Goal: Task Accomplishment & Management: Complete application form

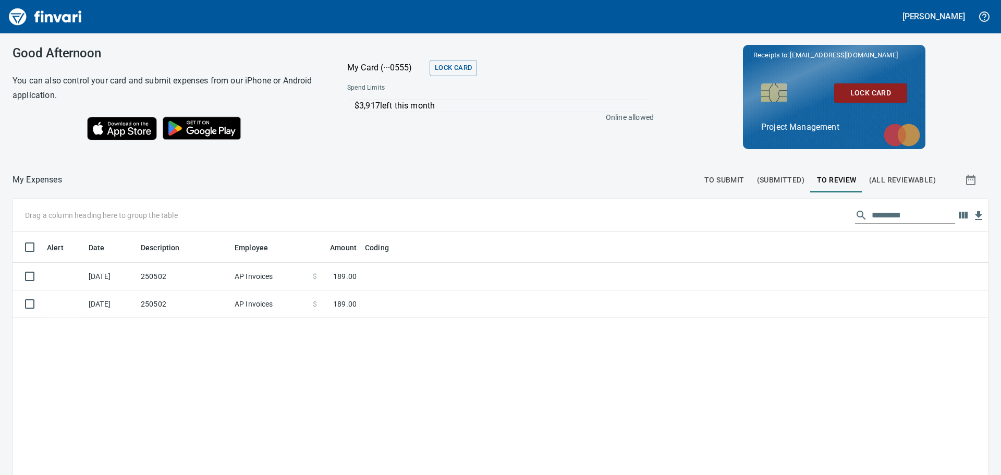
scroll to position [352, 960]
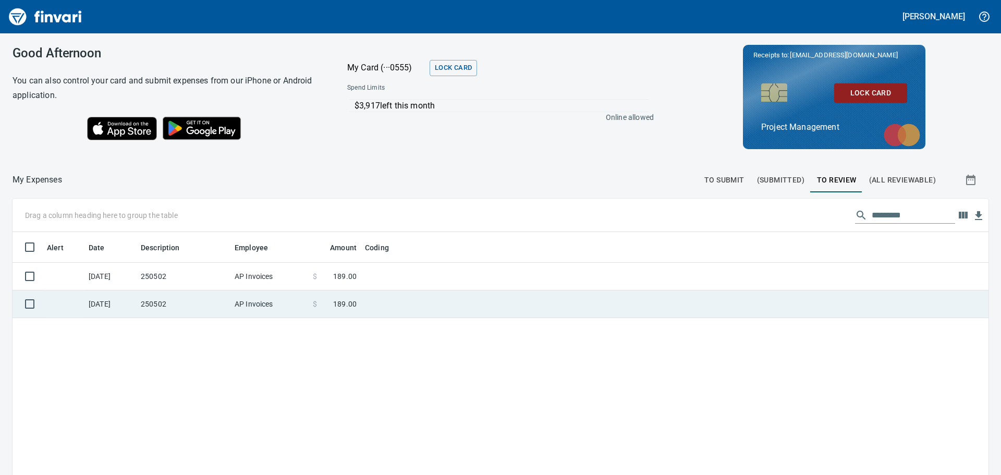
click at [386, 300] on td at bounding box center [491, 304] width 261 height 28
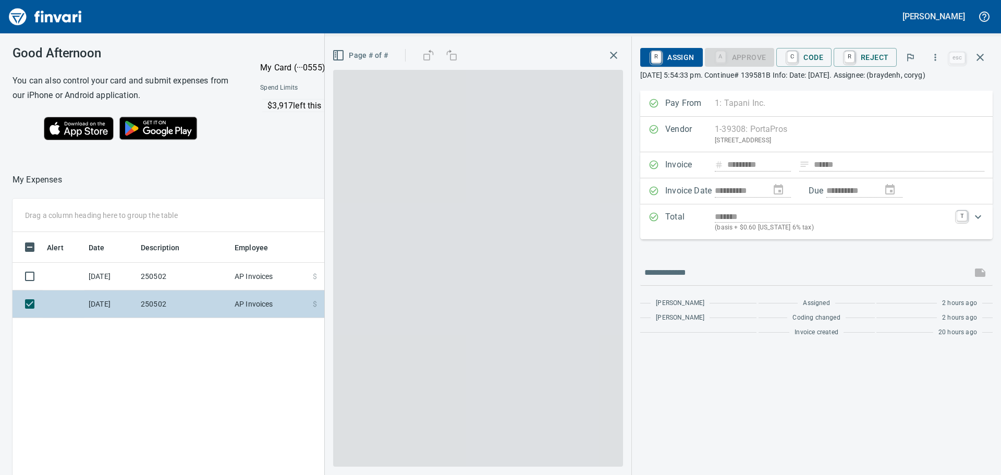
scroll to position [352, 700]
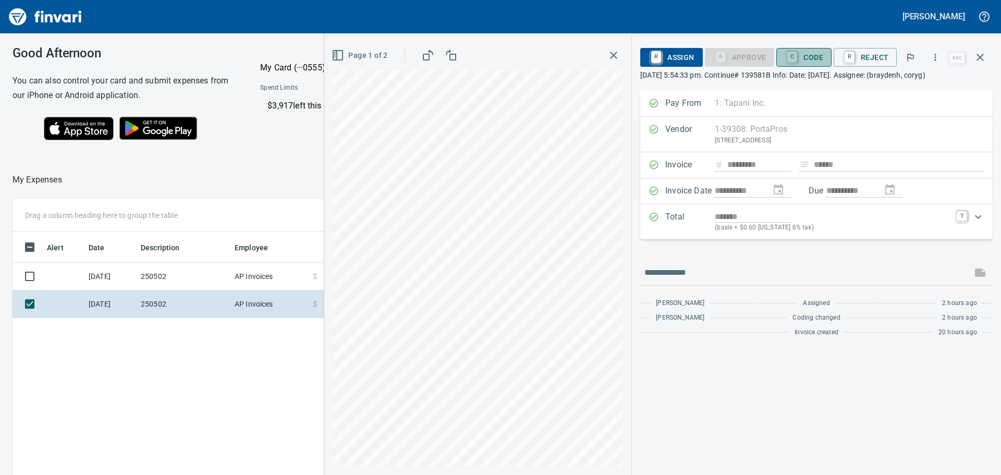
click at [814, 53] on span "C Code" at bounding box center [803, 57] width 39 height 18
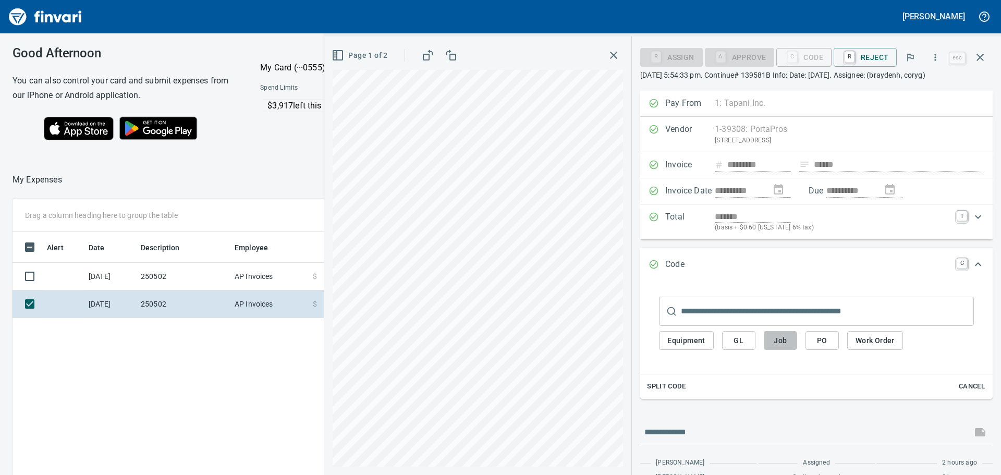
click at [783, 339] on span "Job" at bounding box center [780, 340] width 17 height 13
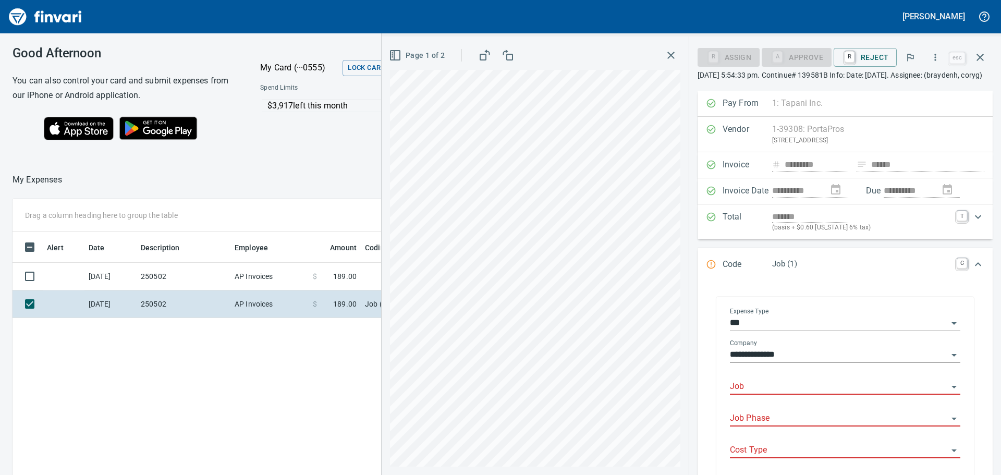
click at [767, 394] on input "Job" at bounding box center [839, 386] width 218 height 15
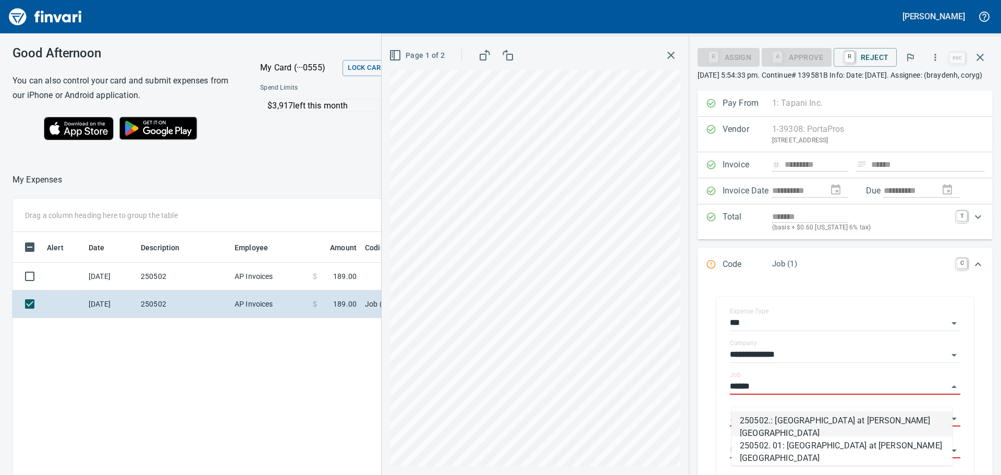
click at [788, 420] on li "250502.: [GEOGRAPHIC_DATA] at [PERSON_NAME][GEOGRAPHIC_DATA]" at bounding box center [841, 423] width 221 height 25
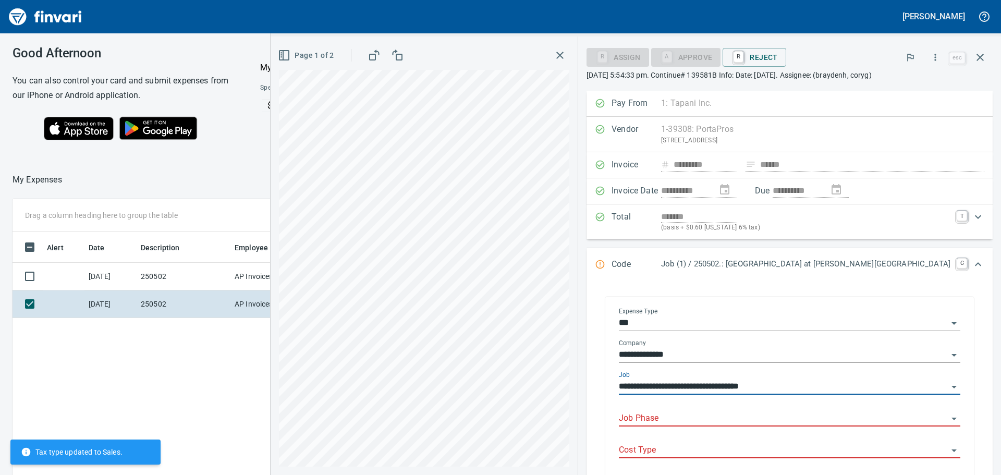
type input "**********"
click at [776, 426] on input "Job Phase" at bounding box center [783, 418] width 329 height 15
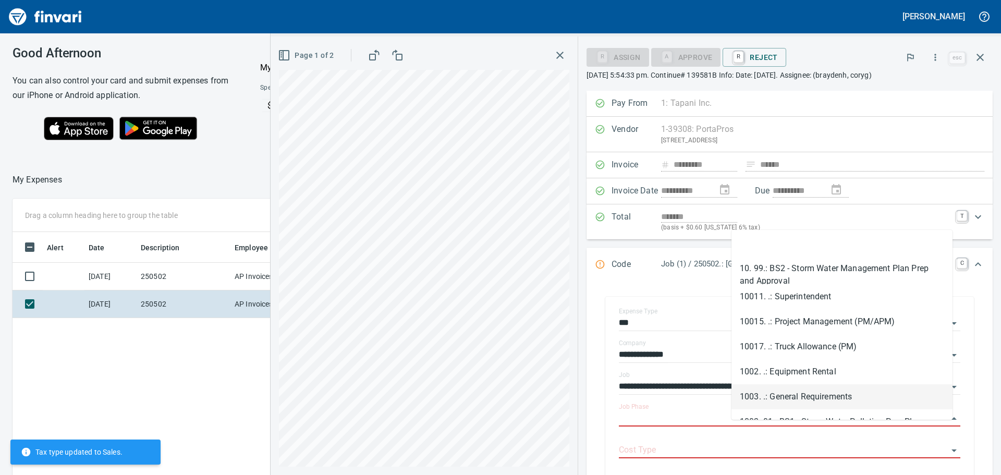
click at [789, 392] on li "1003. .: General Requirements" at bounding box center [841, 396] width 221 height 25
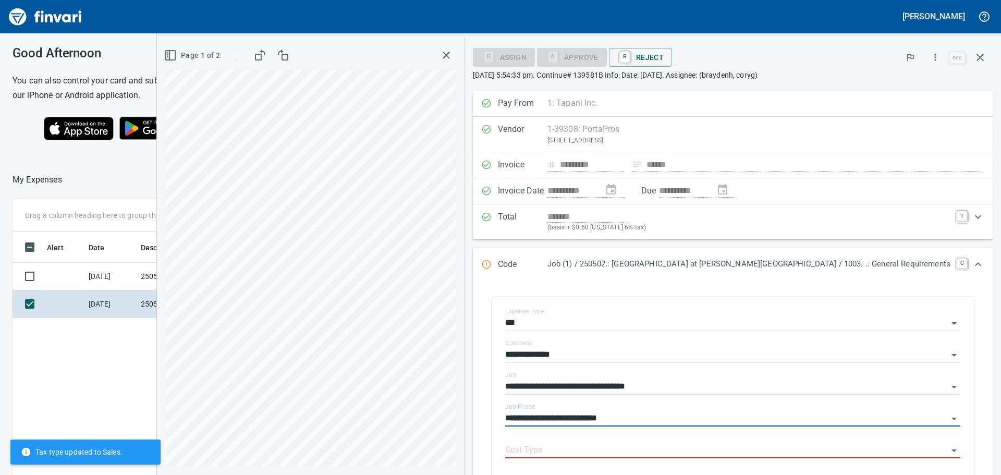
type input "**********"
click at [666, 448] on input "Cost Type" at bounding box center [726, 450] width 443 height 15
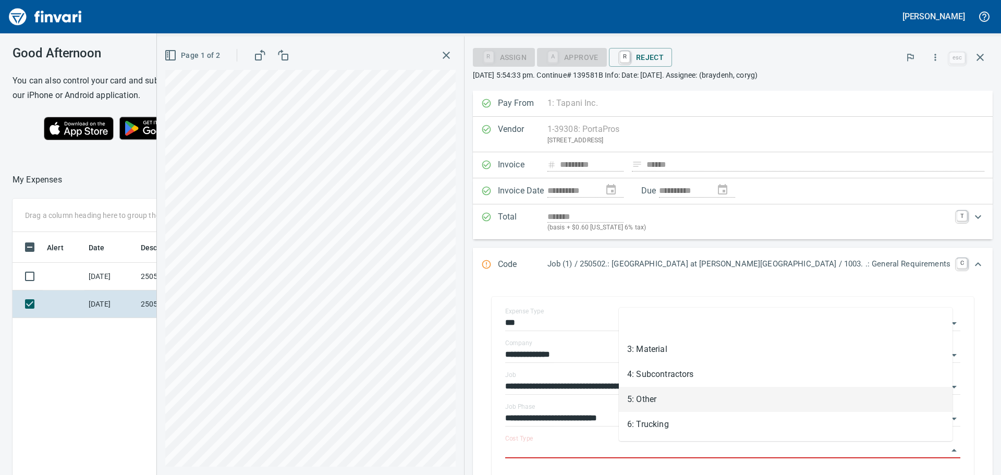
click at [654, 394] on li "5: Other" at bounding box center [786, 399] width 334 height 25
type input "********"
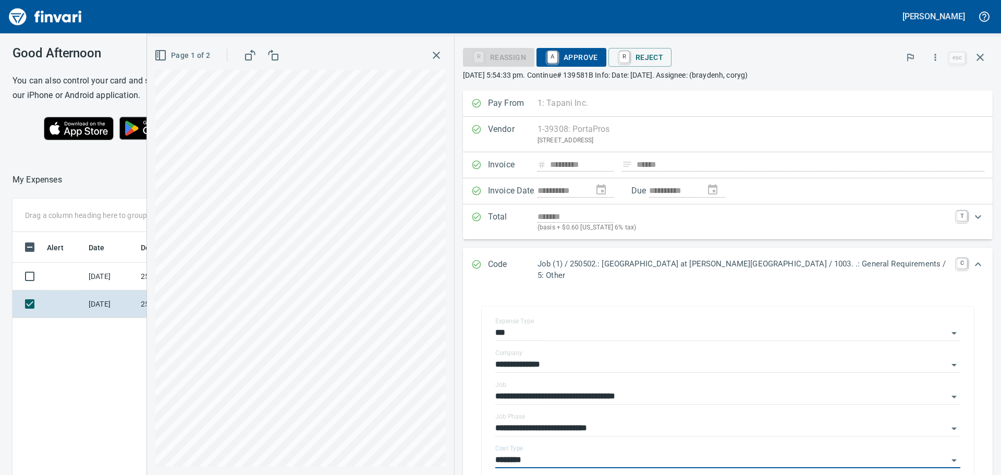
click at [598, 55] on span "A Approve" at bounding box center [571, 57] width 53 height 18
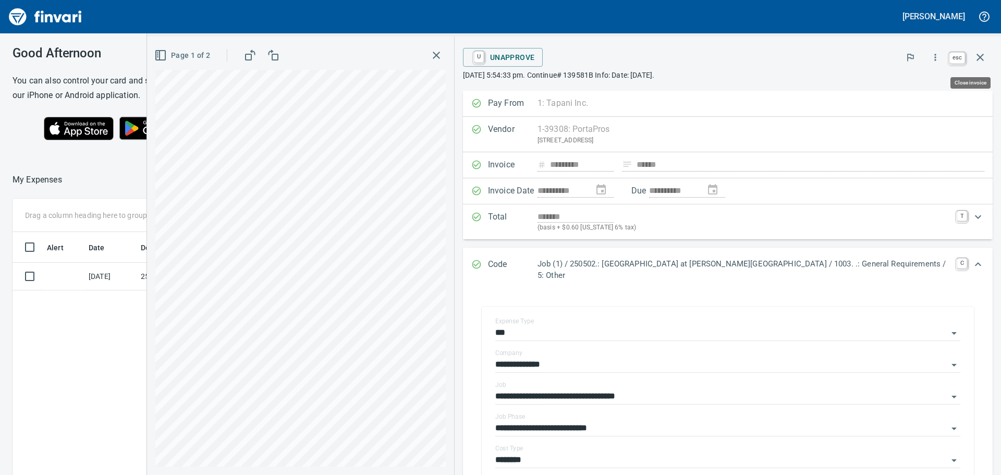
click at [978, 56] on icon "button" at bounding box center [979, 57] width 7 height 7
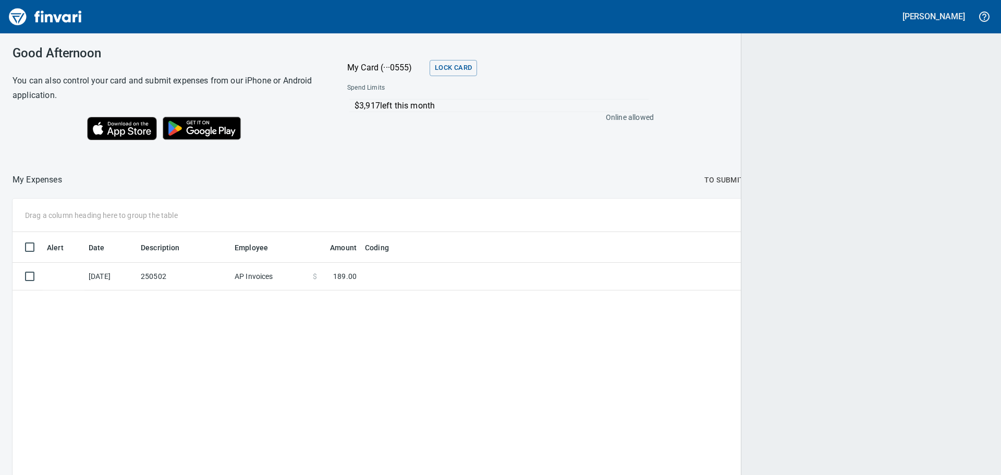
scroll to position [352, 959]
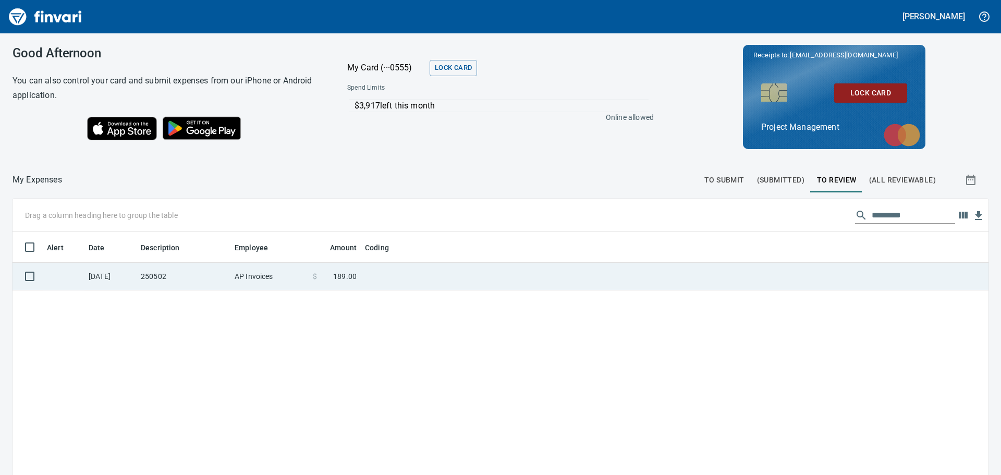
click at [480, 268] on td at bounding box center [491, 277] width 261 height 28
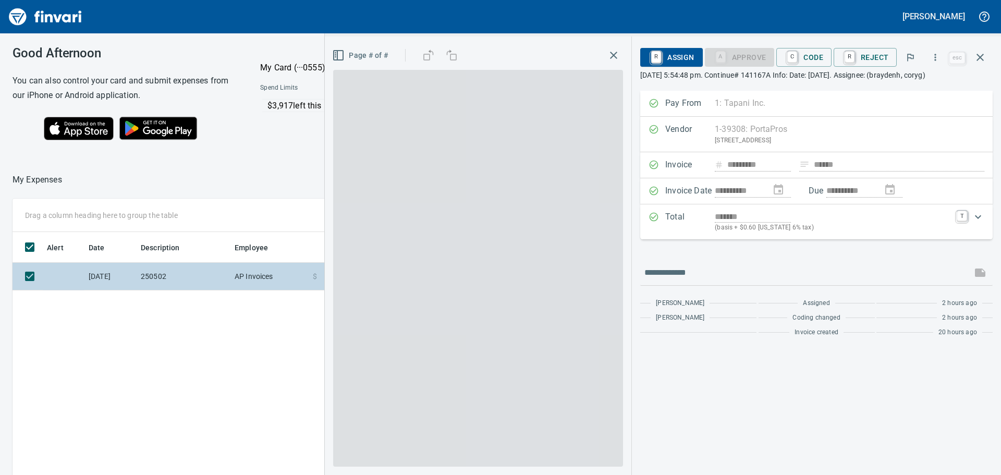
scroll to position [352, 700]
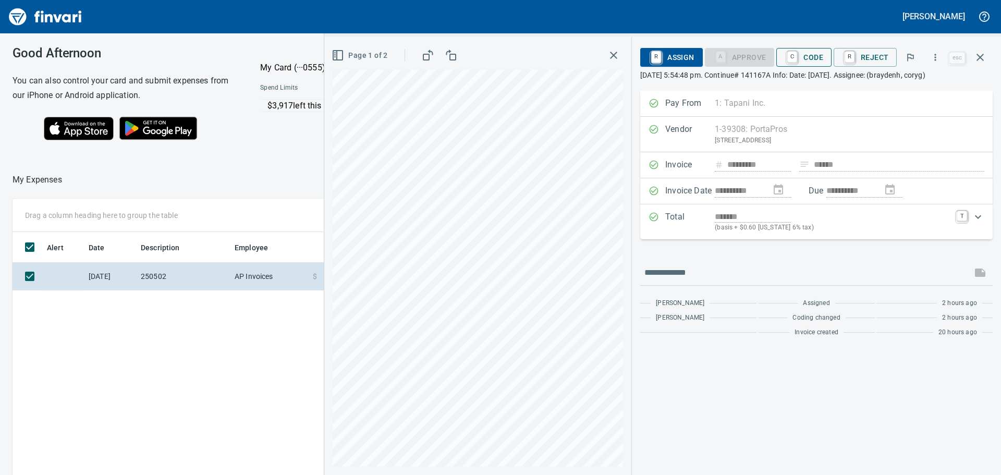
click at [816, 52] on span "C Code" at bounding box center [803, 57] width 39 height 18
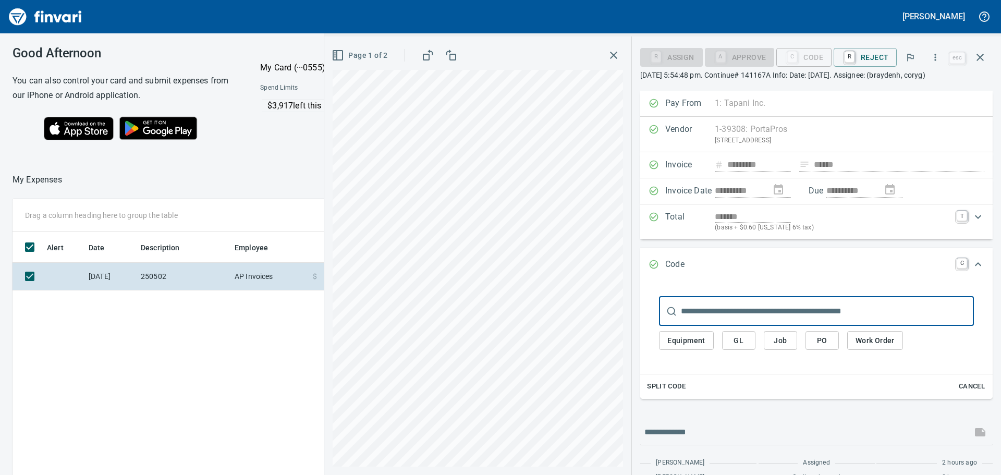
click at [779, 338] on span "Job" at bounding box center [780, 340] width 17 height 13
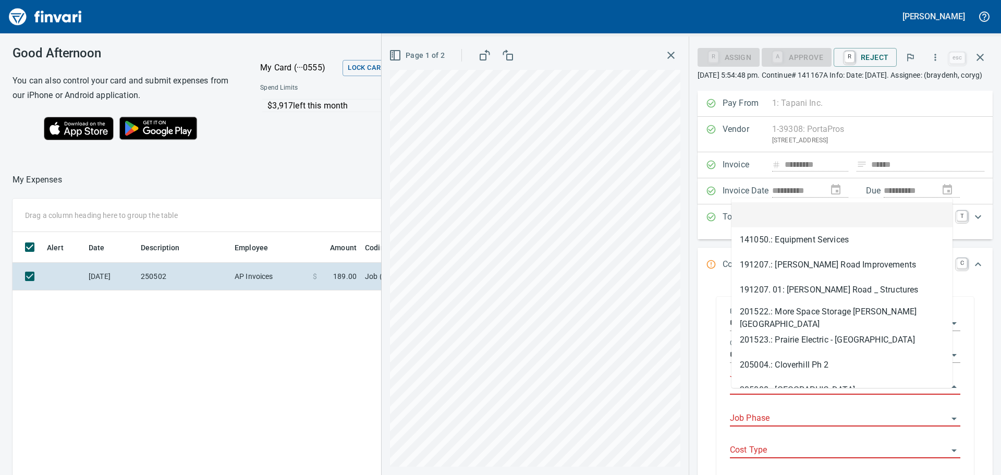
click at [758, 394] on input "Job" at bounding box center [839, 386] width 218 height 15
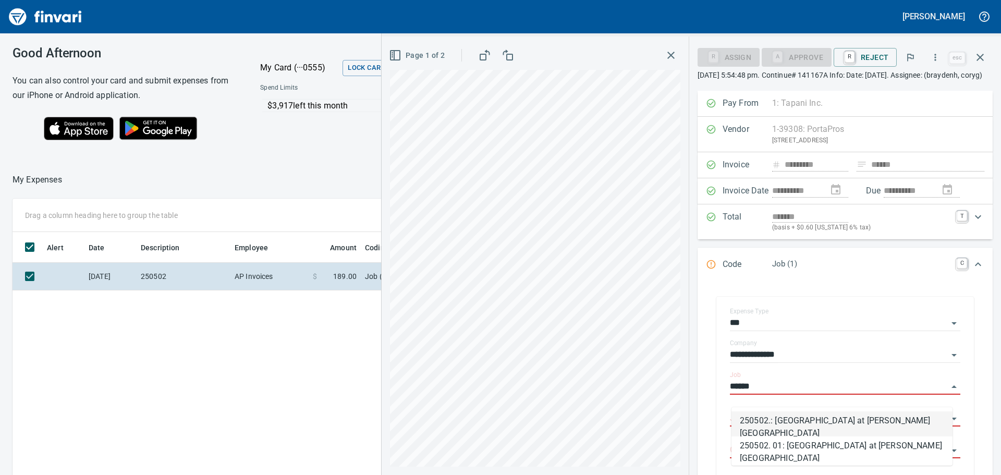
click at [826, 425] on li "250502.: [GEOGRAPHIC_DATA] at [PERSON_NAME][GEOGRAPHIC_DATA]" at bounding box center [841, 423] width 221 height 25
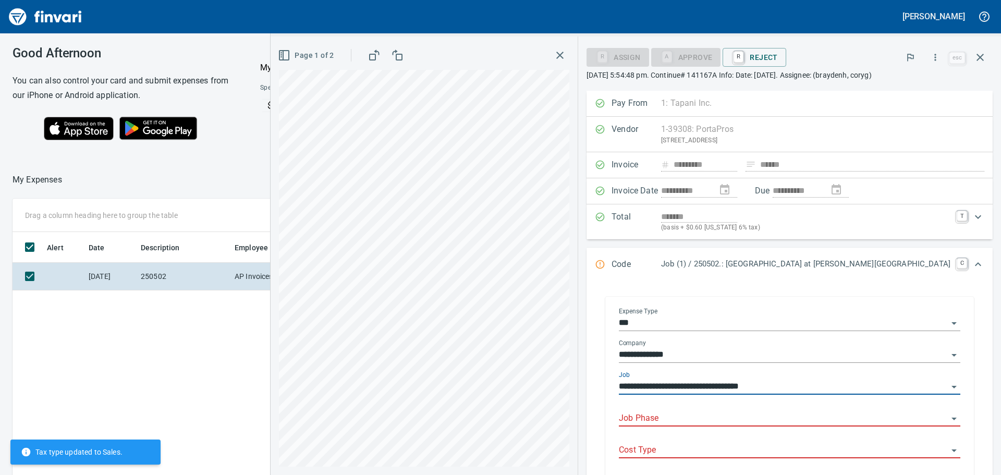
type input "**********"
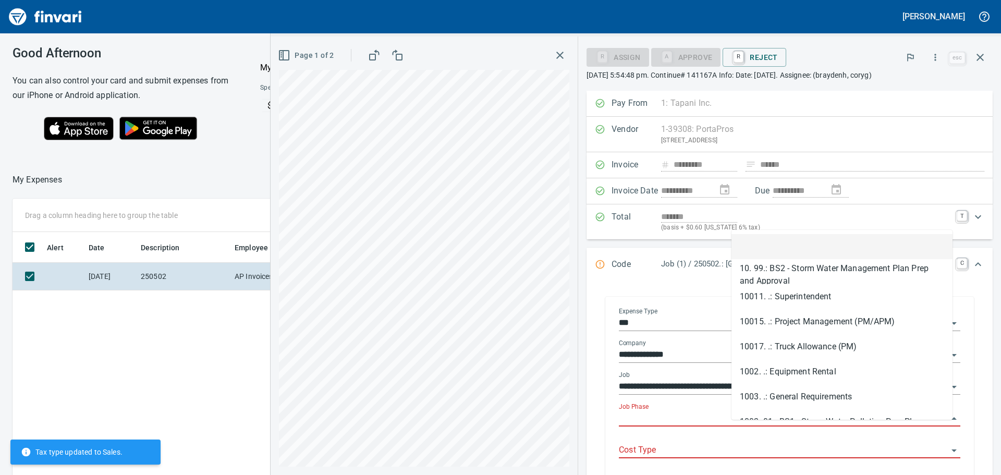
click at [795, 425] on input "Job Phase" at bounding box center [783, 418] width 329 height 15
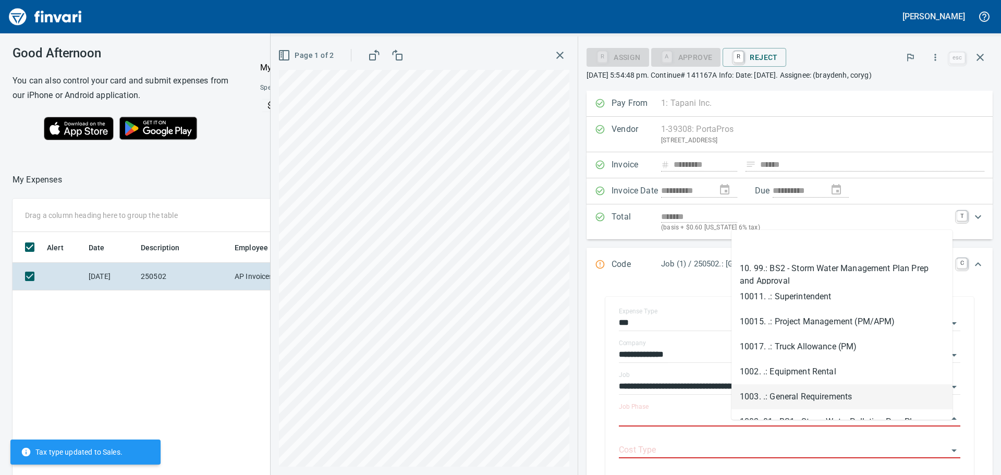
click at [800, 393] on li "1003. .: General Requirements" at bounding box center [841, 396] width 221 height 25
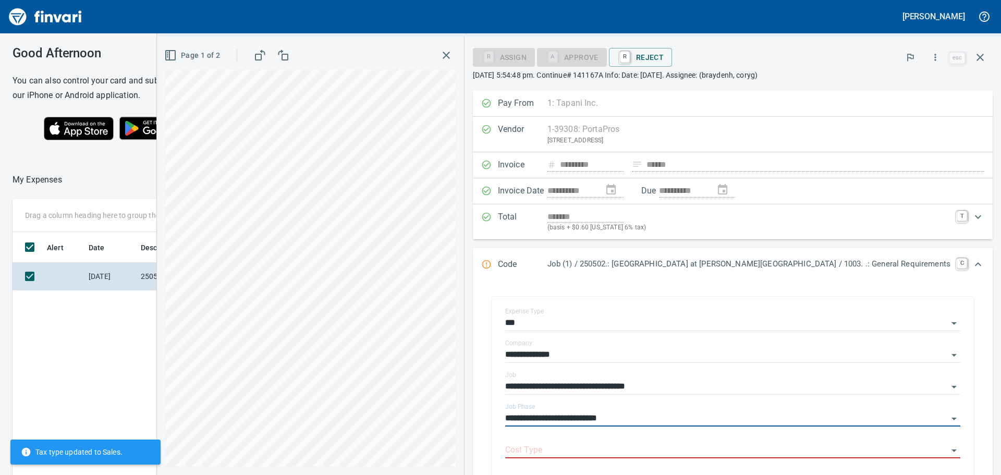
type input "**********"
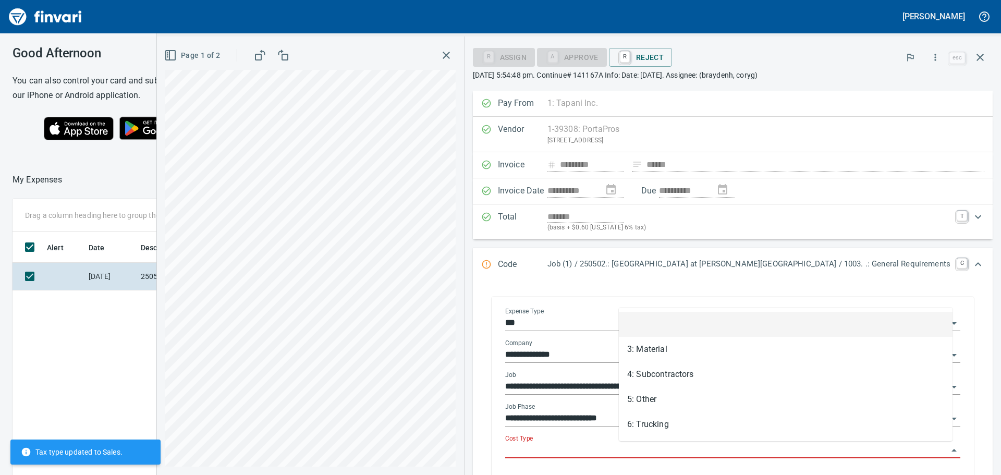
click at [673, 447] on input "Cost Type" at bounding box center [726, 450] width 443 height 15
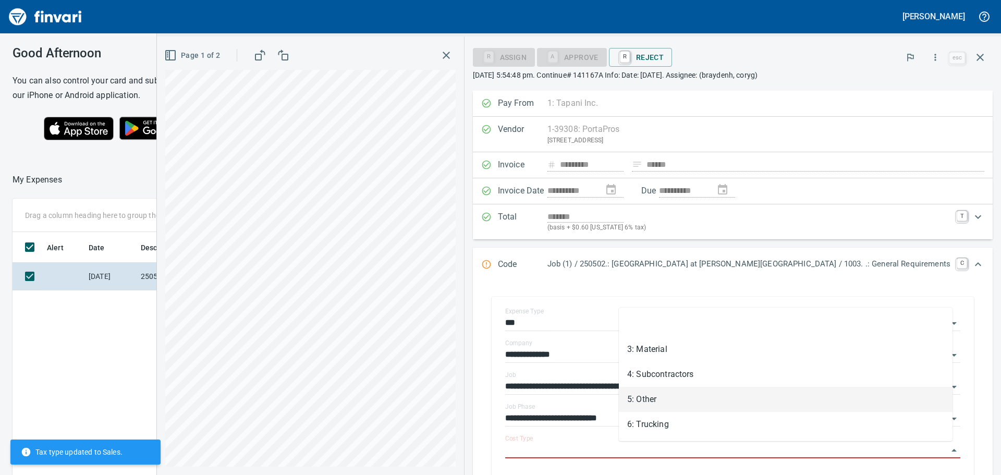
click at [654, 397] on li "5: Other" at bounding box center [786, 399] width 334 height 25
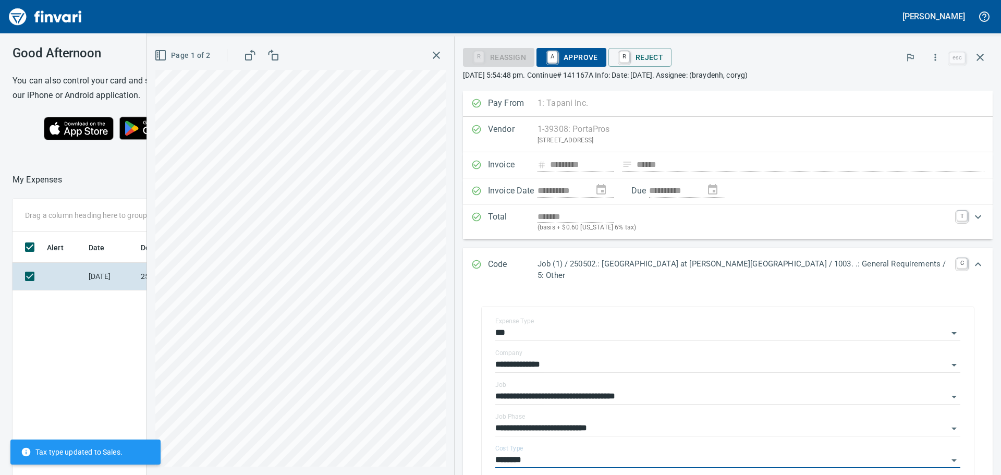
type input "********"
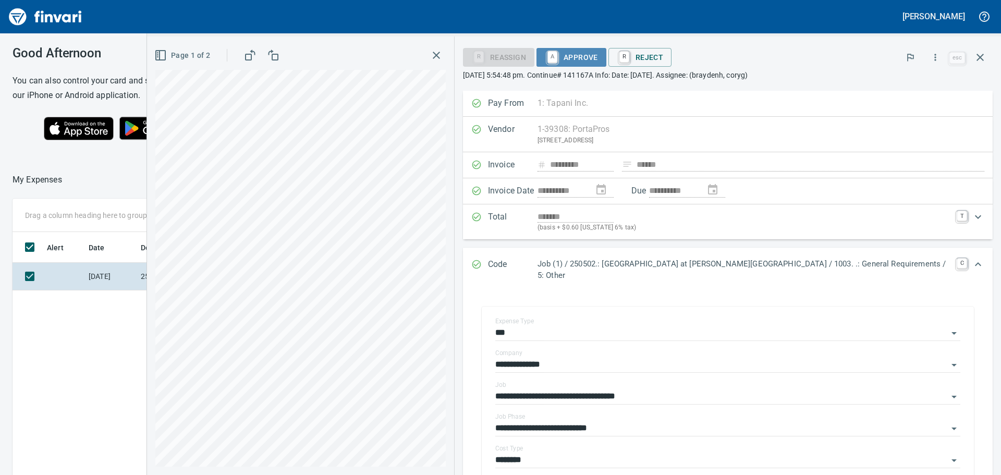
click at [598, 52] on span "A Approve" at bounding box center [571, 57] width 53 height 18
